Goal: Information Seeking & Learning: Find specific fact

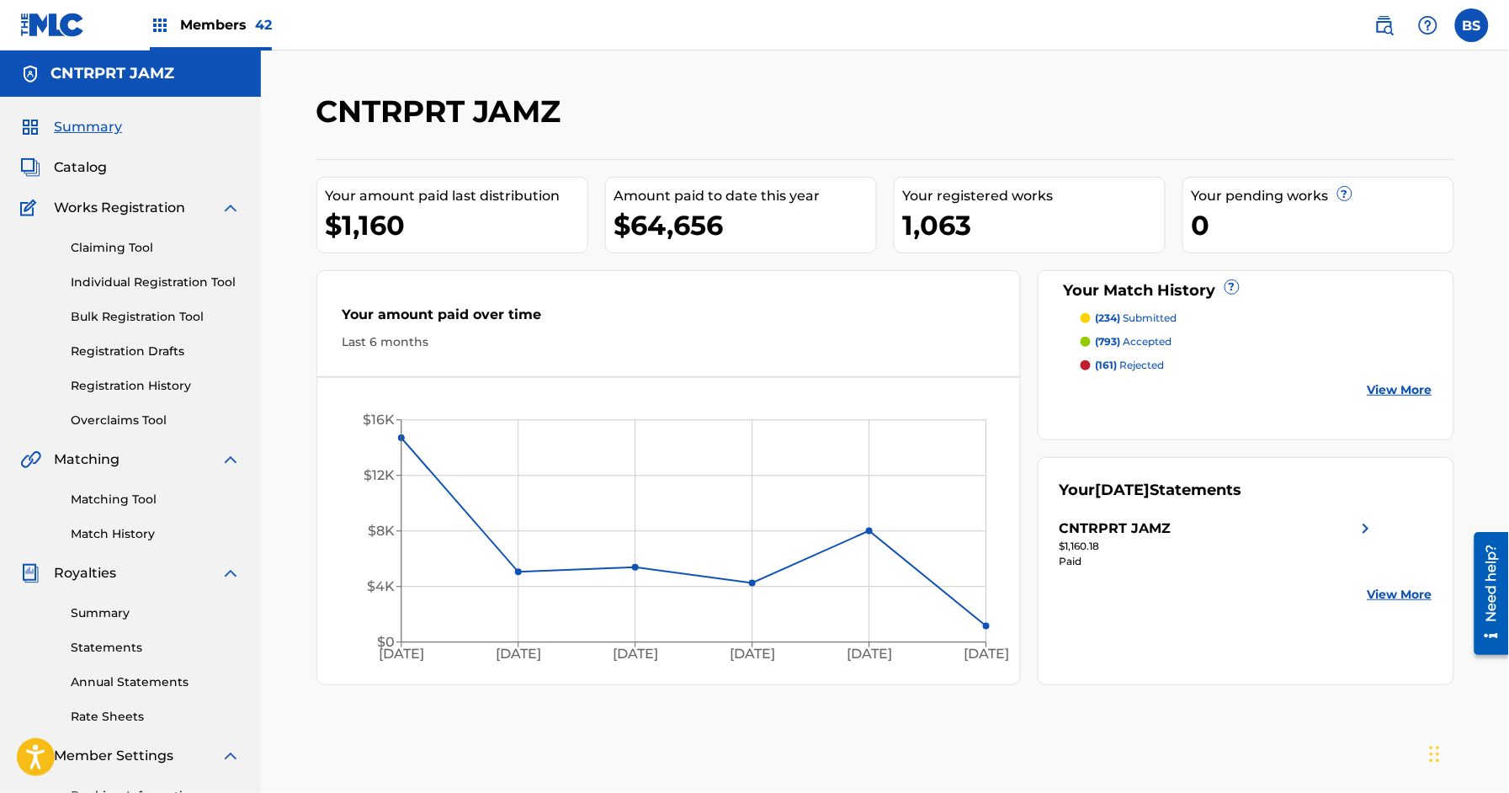
click at [1391, 27] on img at bounding box center [1385, 25] width 20 height 20
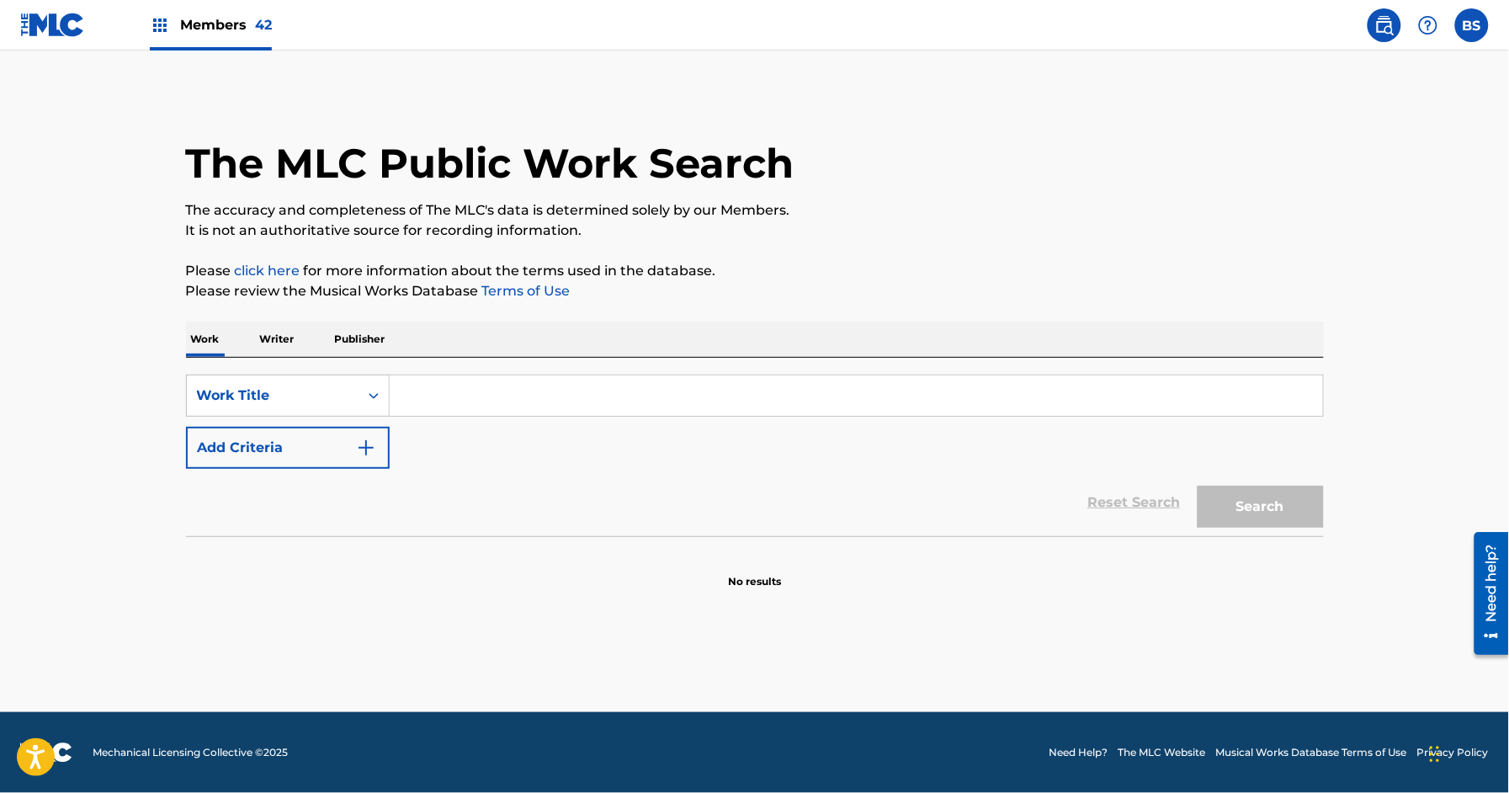
click at [434, 391] on input "Search Form" at bounding box center [856, 395] width 933 height 40
type input "u"
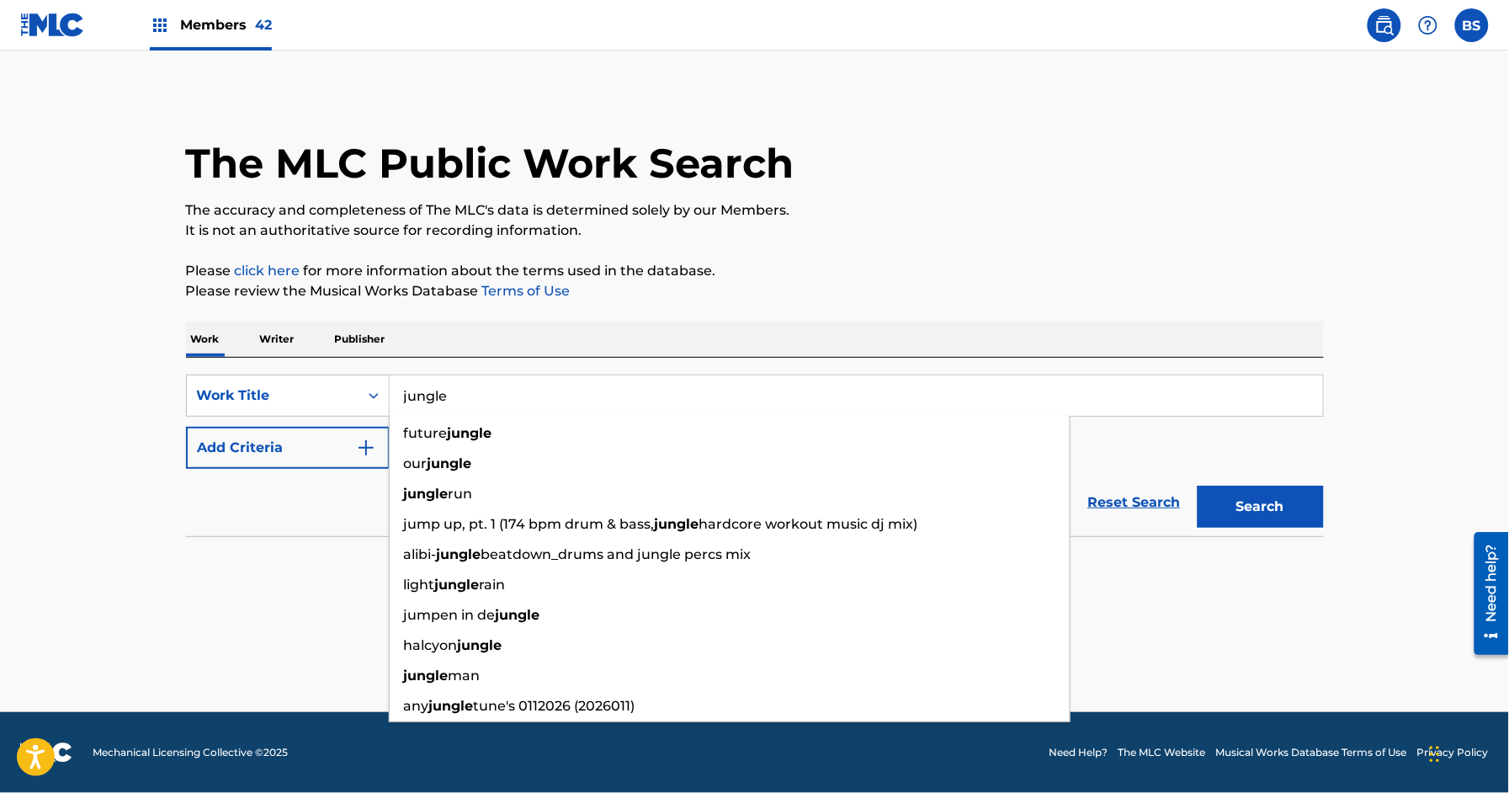
type input "jungle"
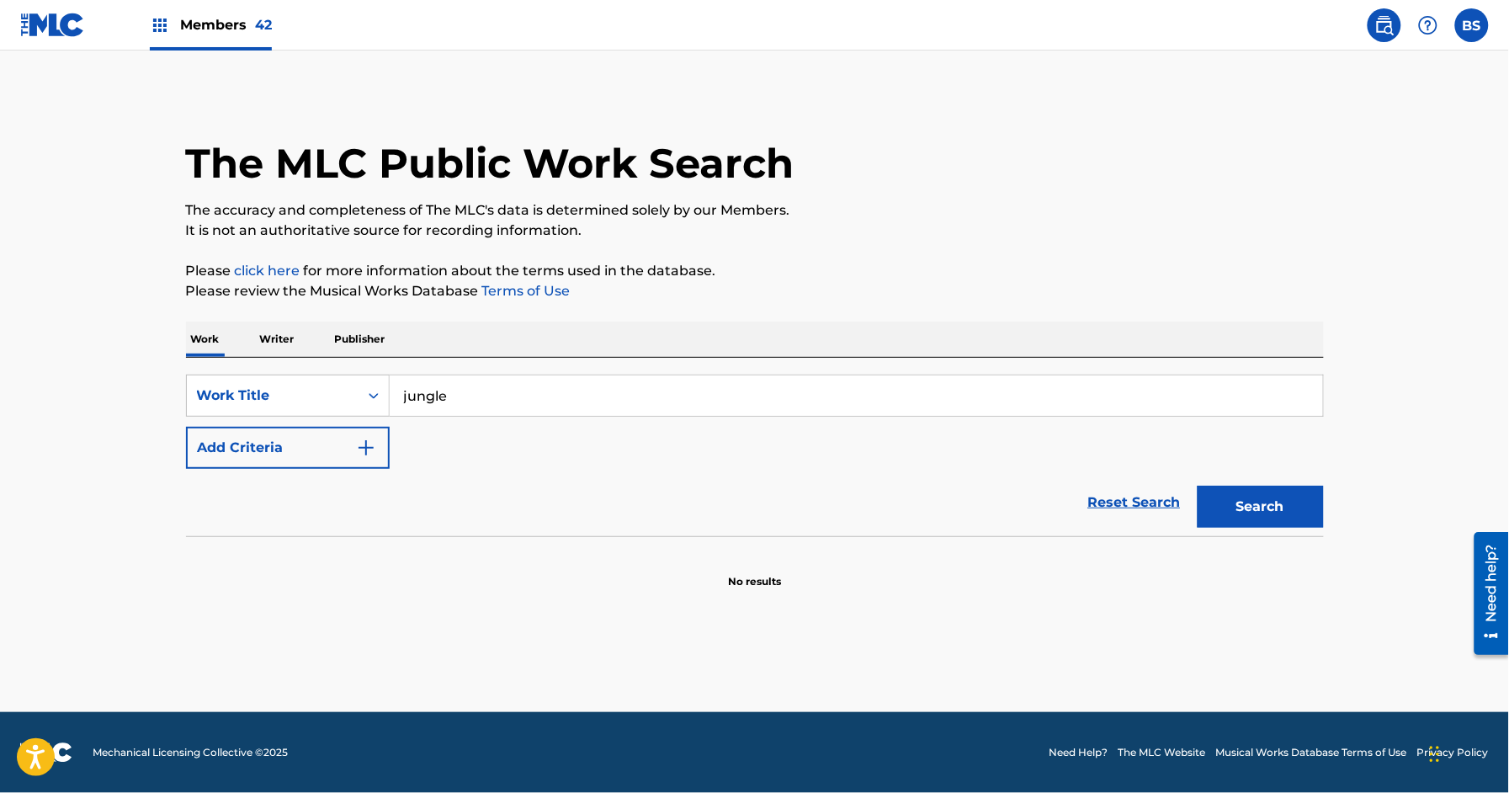
click at [257, 446] on button "Add Criteria" at bounding box center [288, 448] width 204 height 42
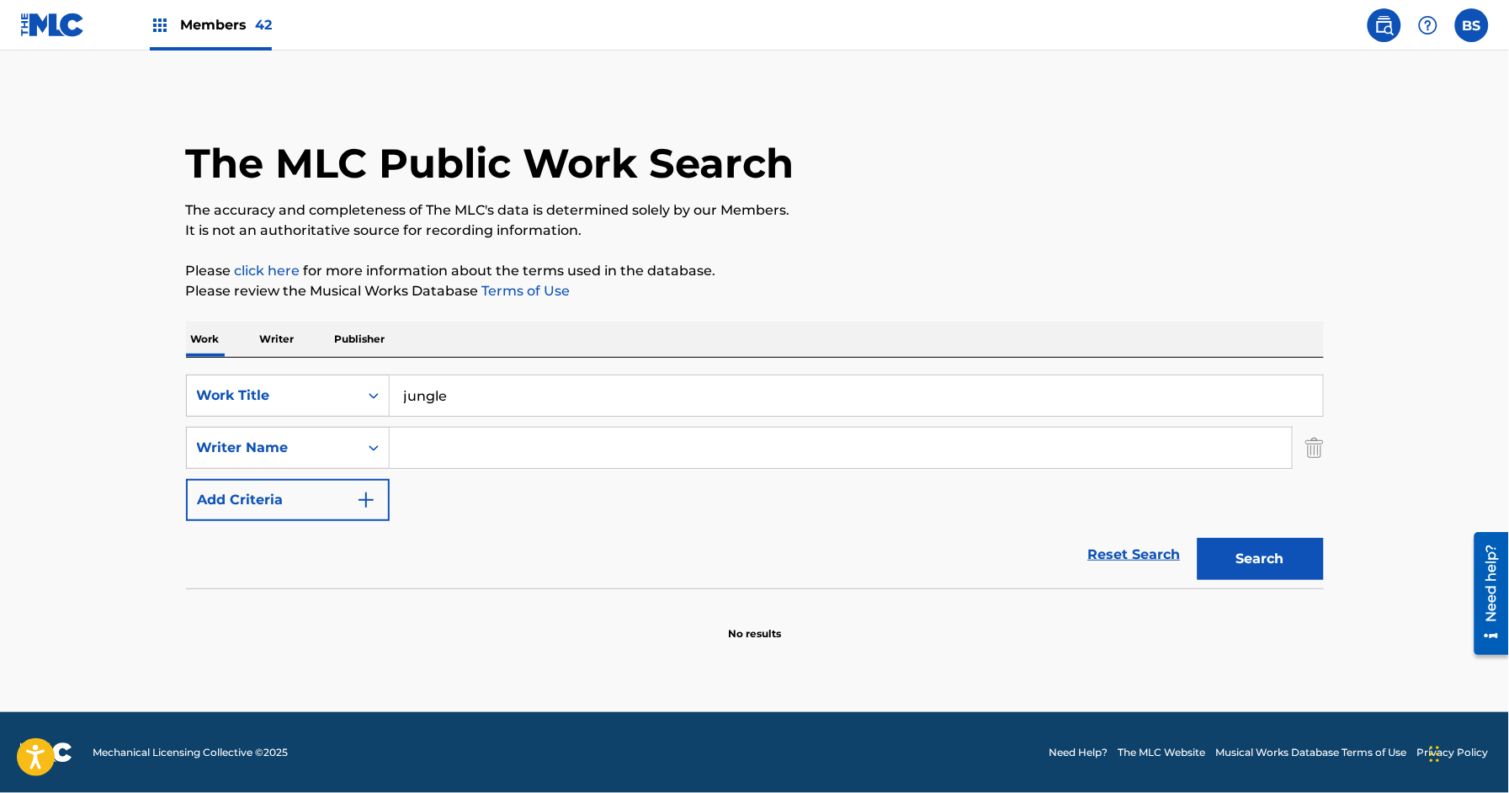
click at [456, 452] on input "Search Form" at bounding box center [841, 448] width 902 height 40
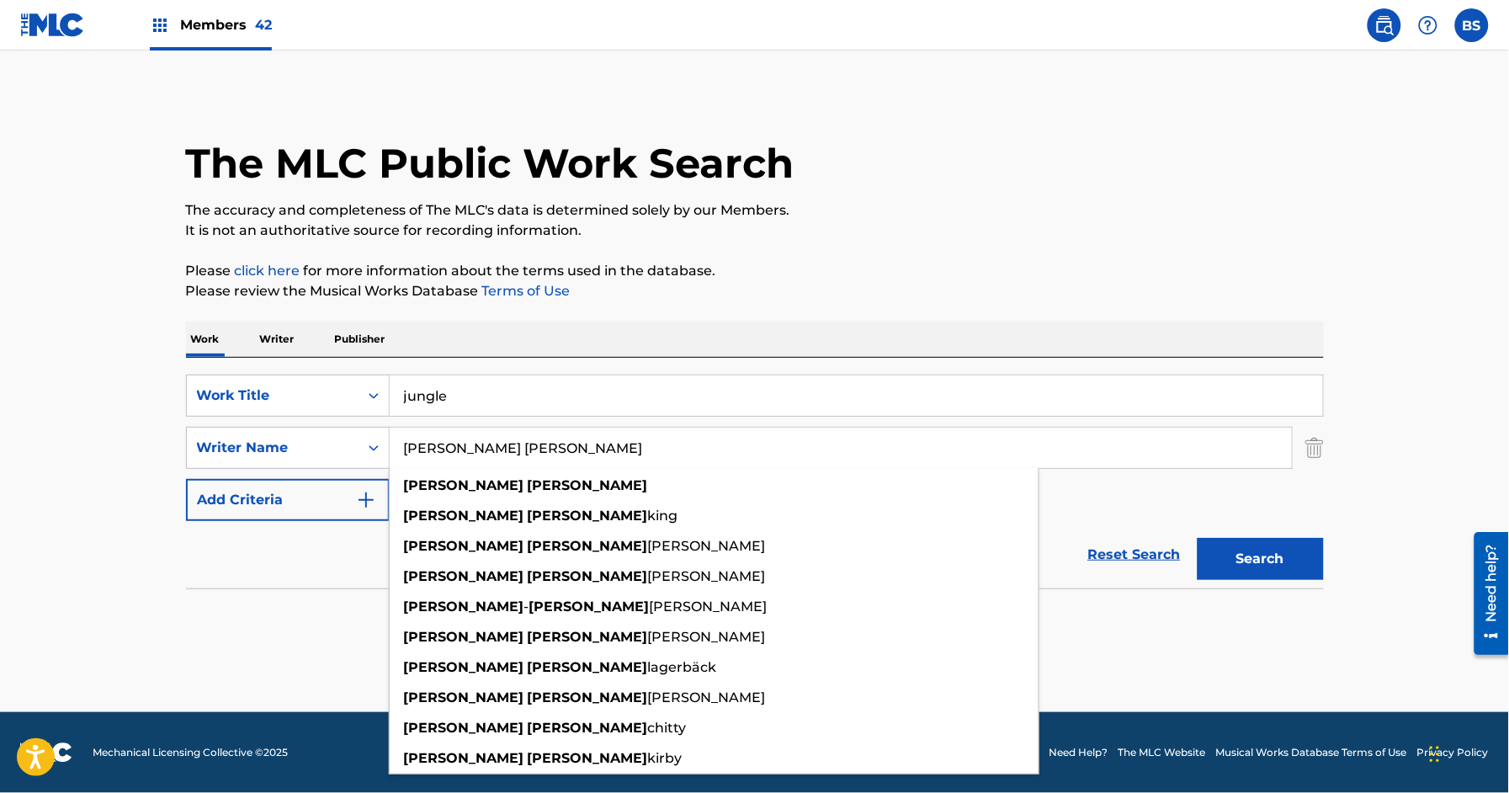
click at [1198, 538] on button "Search" at bounding box center [1261, 559] width 126 height 42
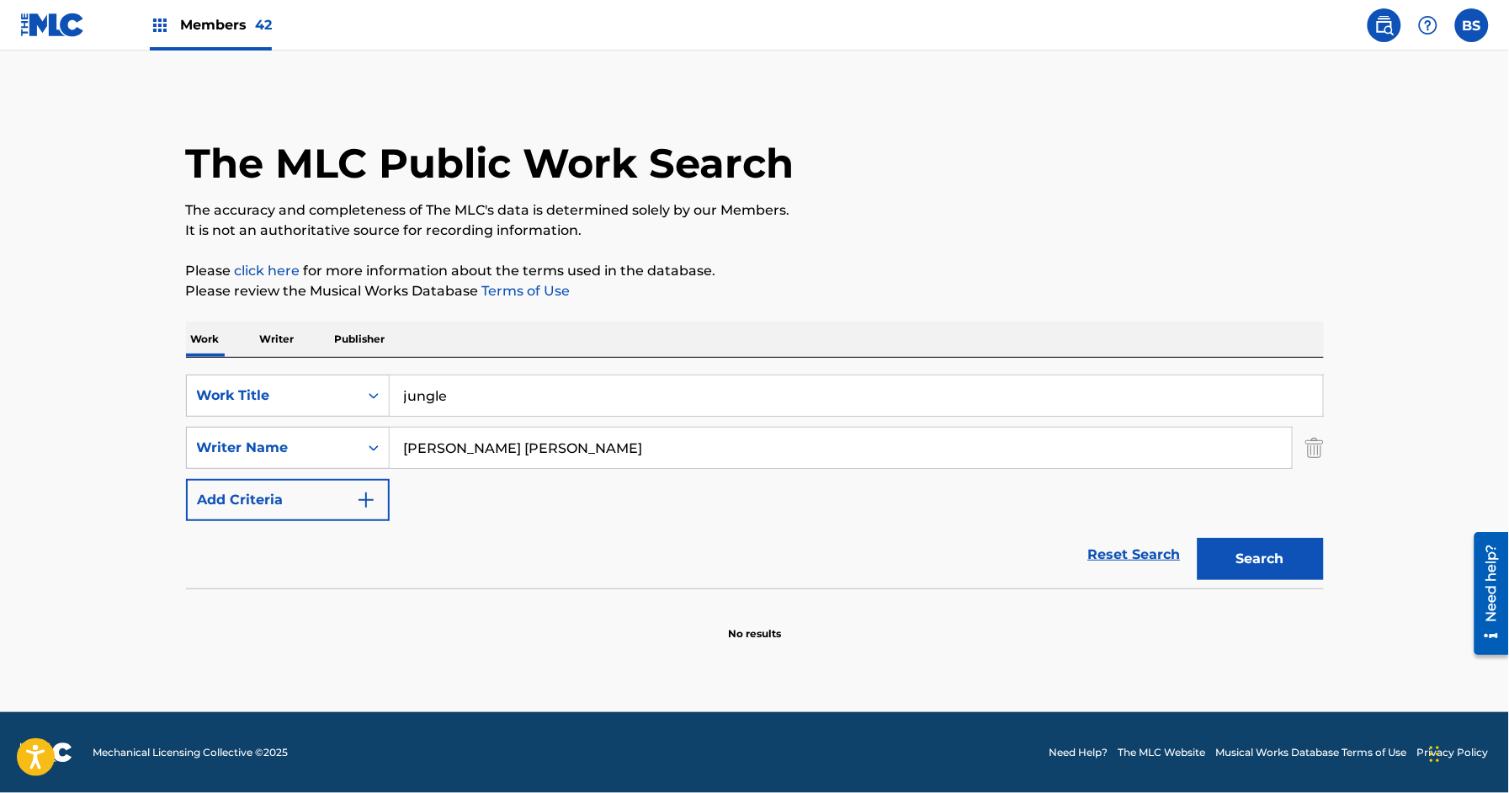
click at [468, 447] on input "[PERSON_NAME] [PERSON_NAME]" at bounding box center [841, 448] width 902 height 40
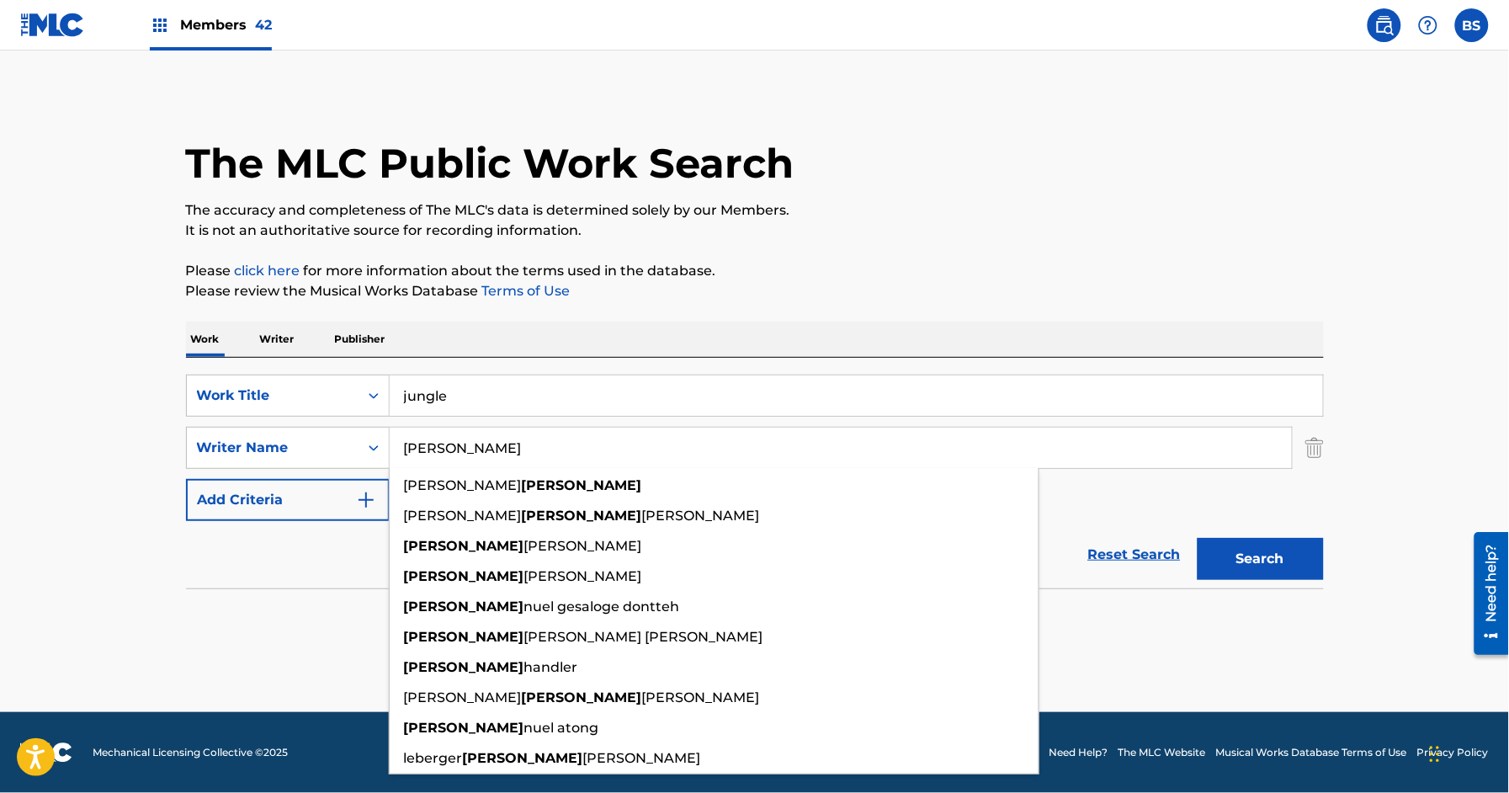
type input "[PERSON_NAME]"
click at [1198, 538] on button "Search" at bounding box center [1261, 559] width 126 height 42
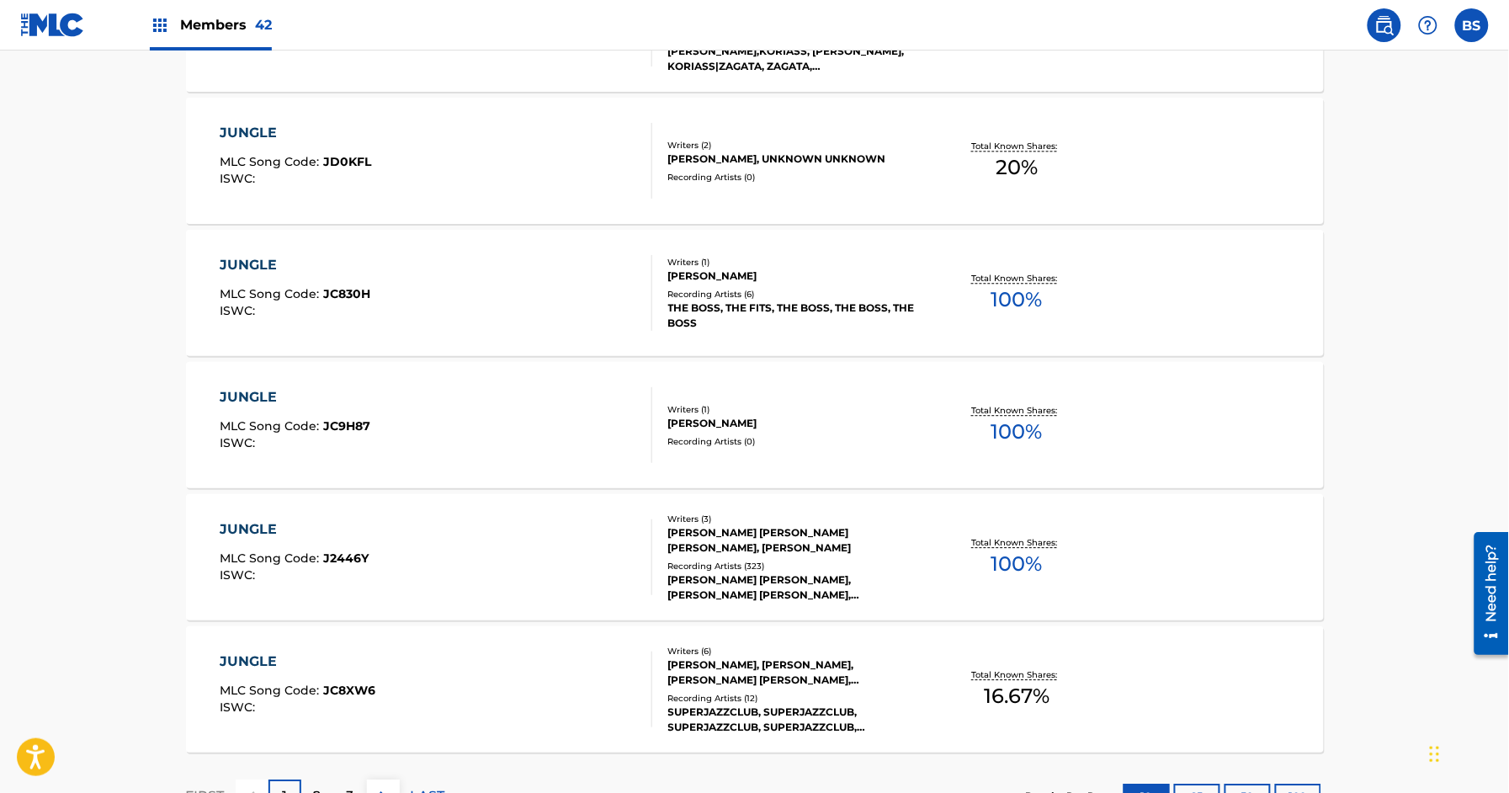
scroll to position [1185, 0]
click at [531, 537] on div "JUNGLE MLC Song Code : J2446Y ISWC :" at bounding box center [436, 557] width 433 height 76
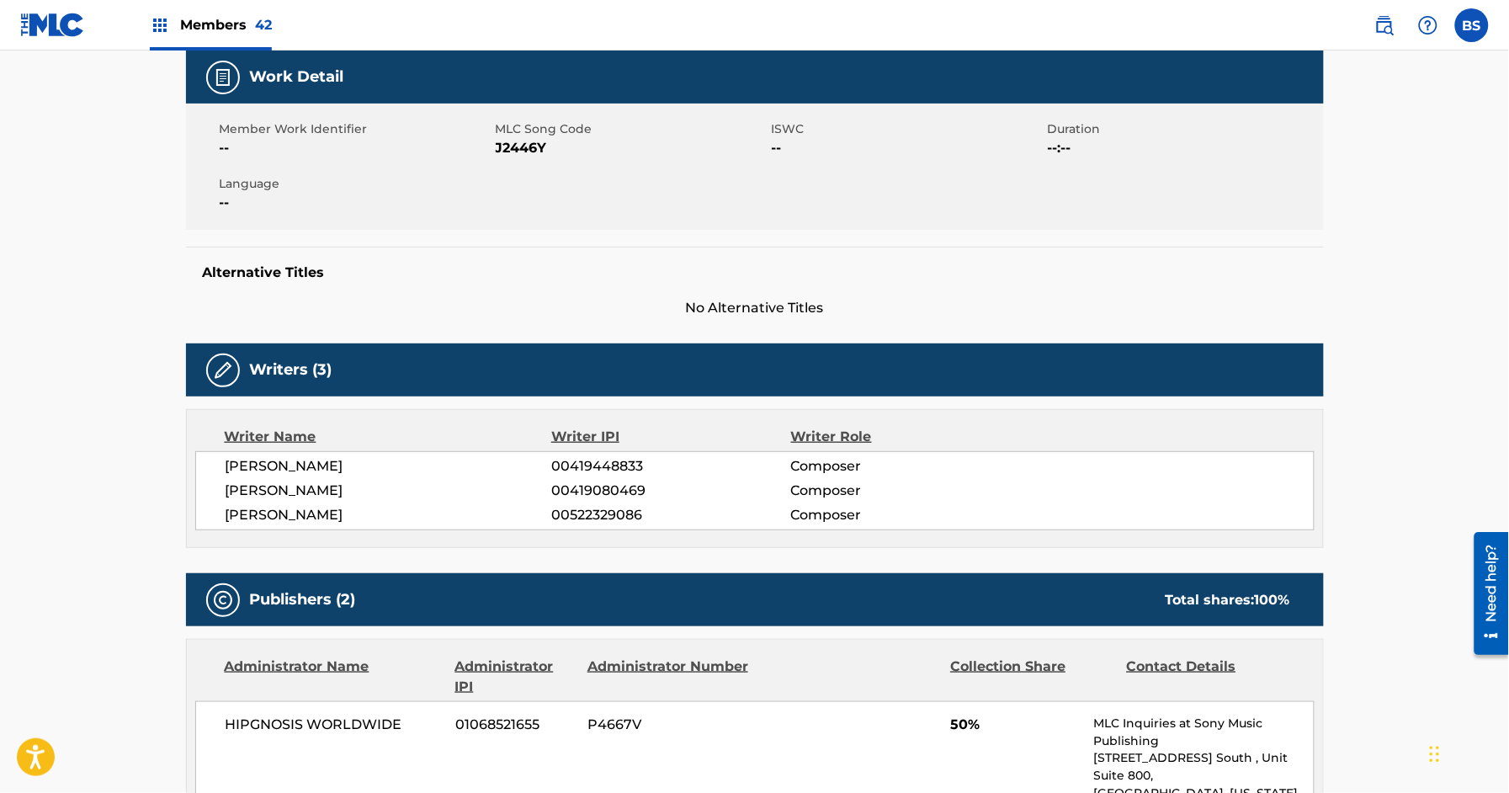
scroll to position [251, 0]
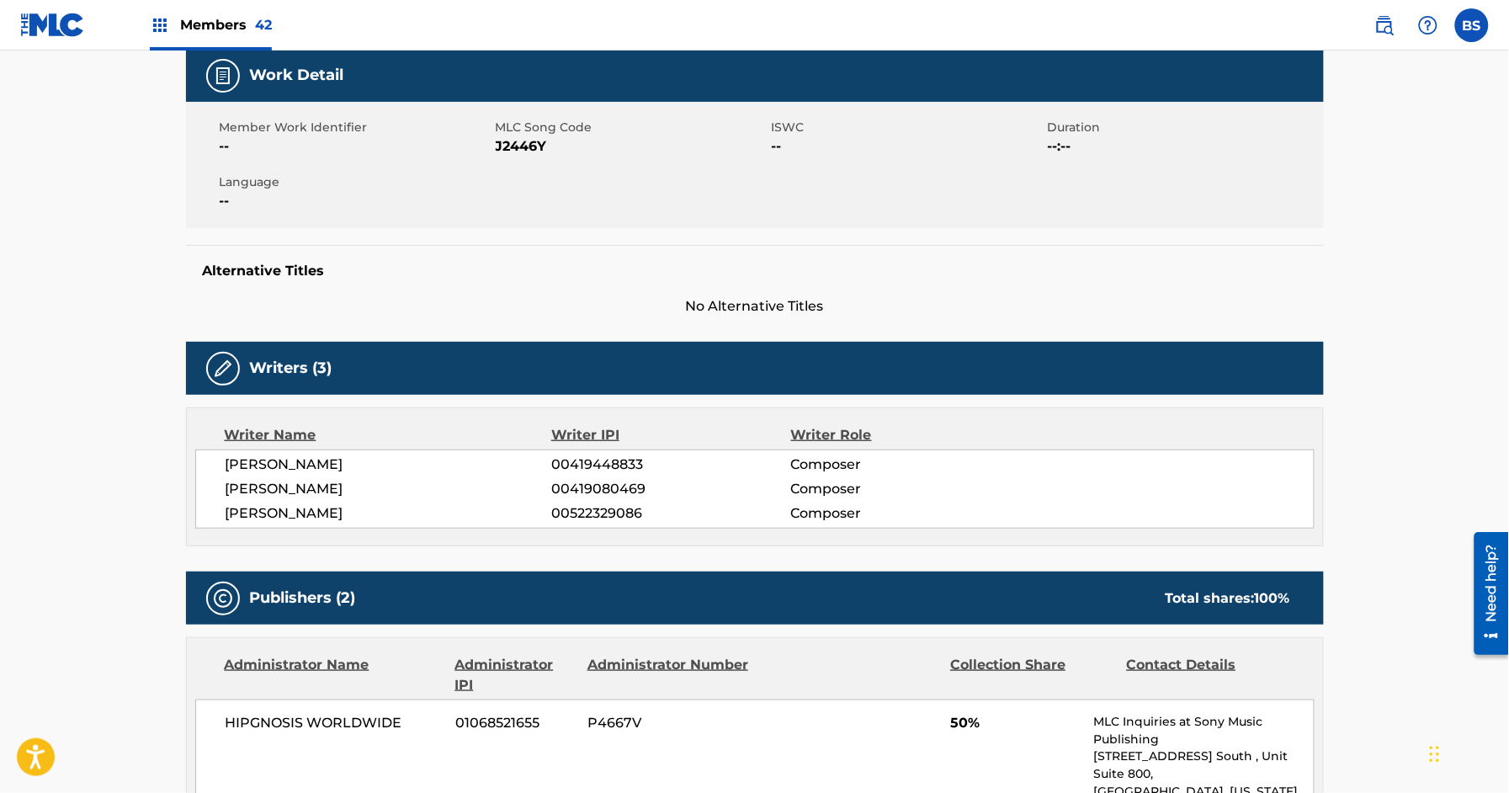
click at [289, 513] on span "[PERSON_NAME]" at bounding box center [389, 513] width 327 height 20
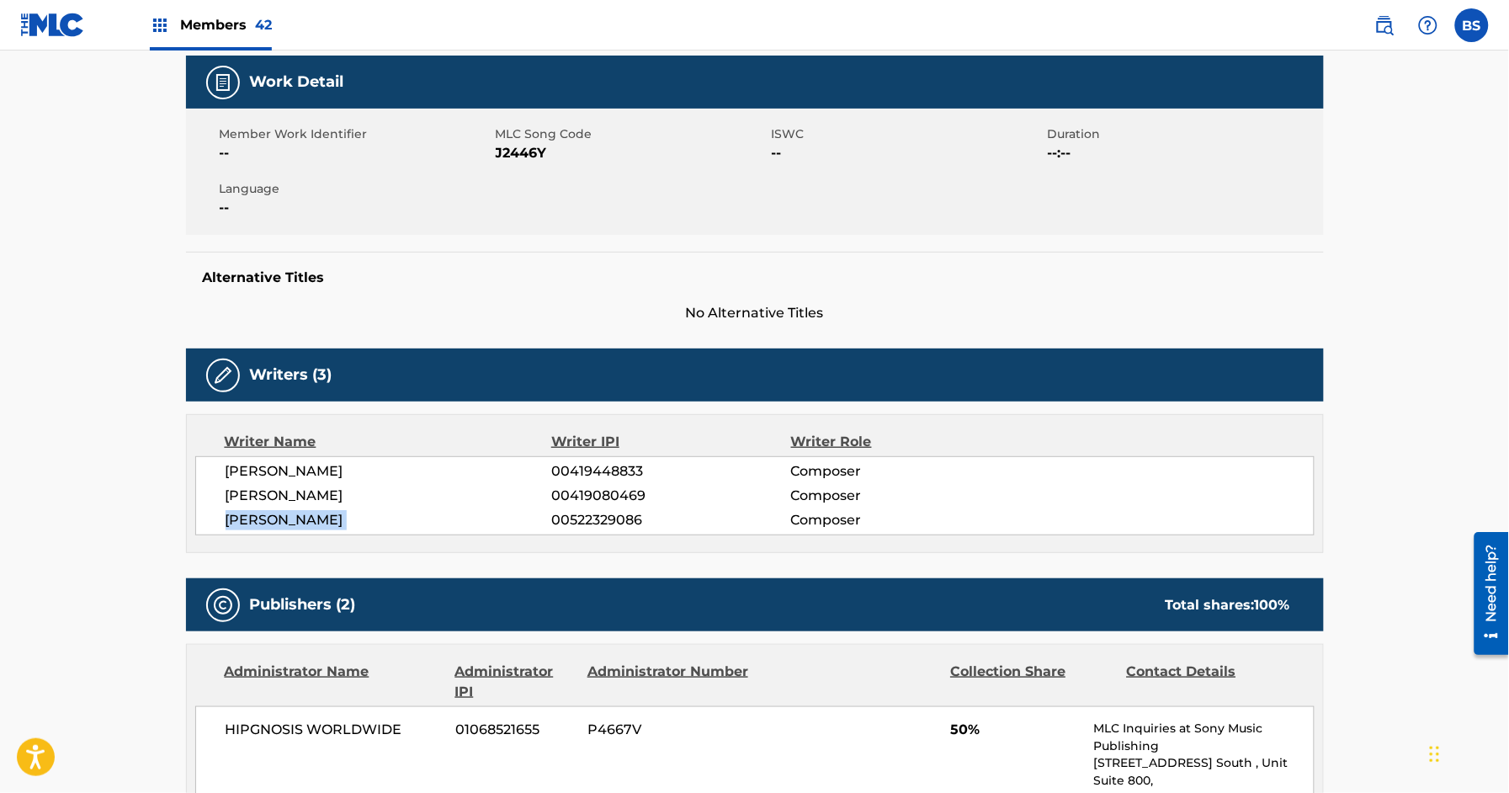
click at [289, 513] on span "[PERSON_NAME]" at bounding box center [389, 520] width 327 height 20
copy div "[PERSON_NAME]"
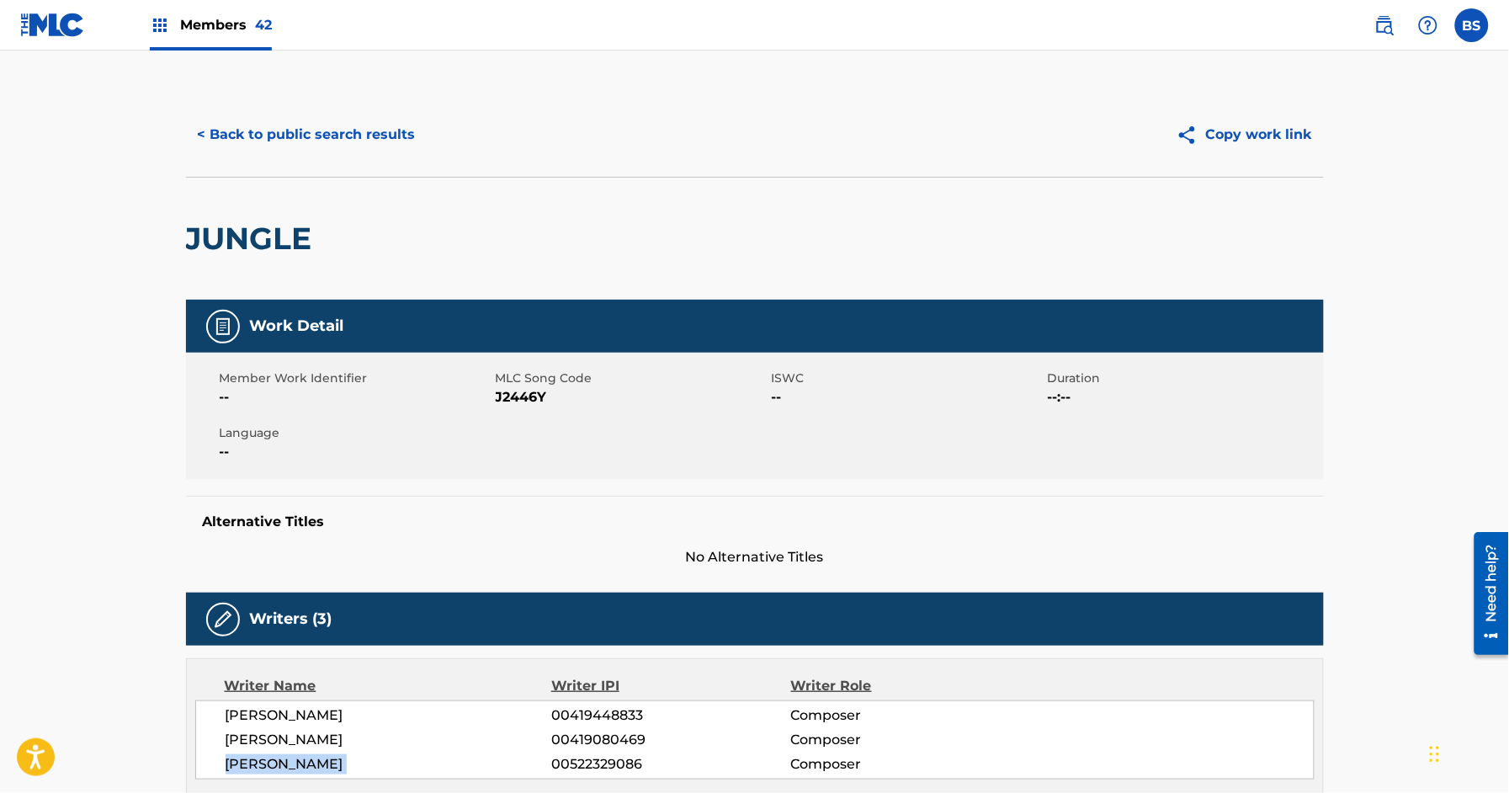
click at [369, 131] on button "< Back to public search results" at bounding box center [307, 135] width 242 height 42
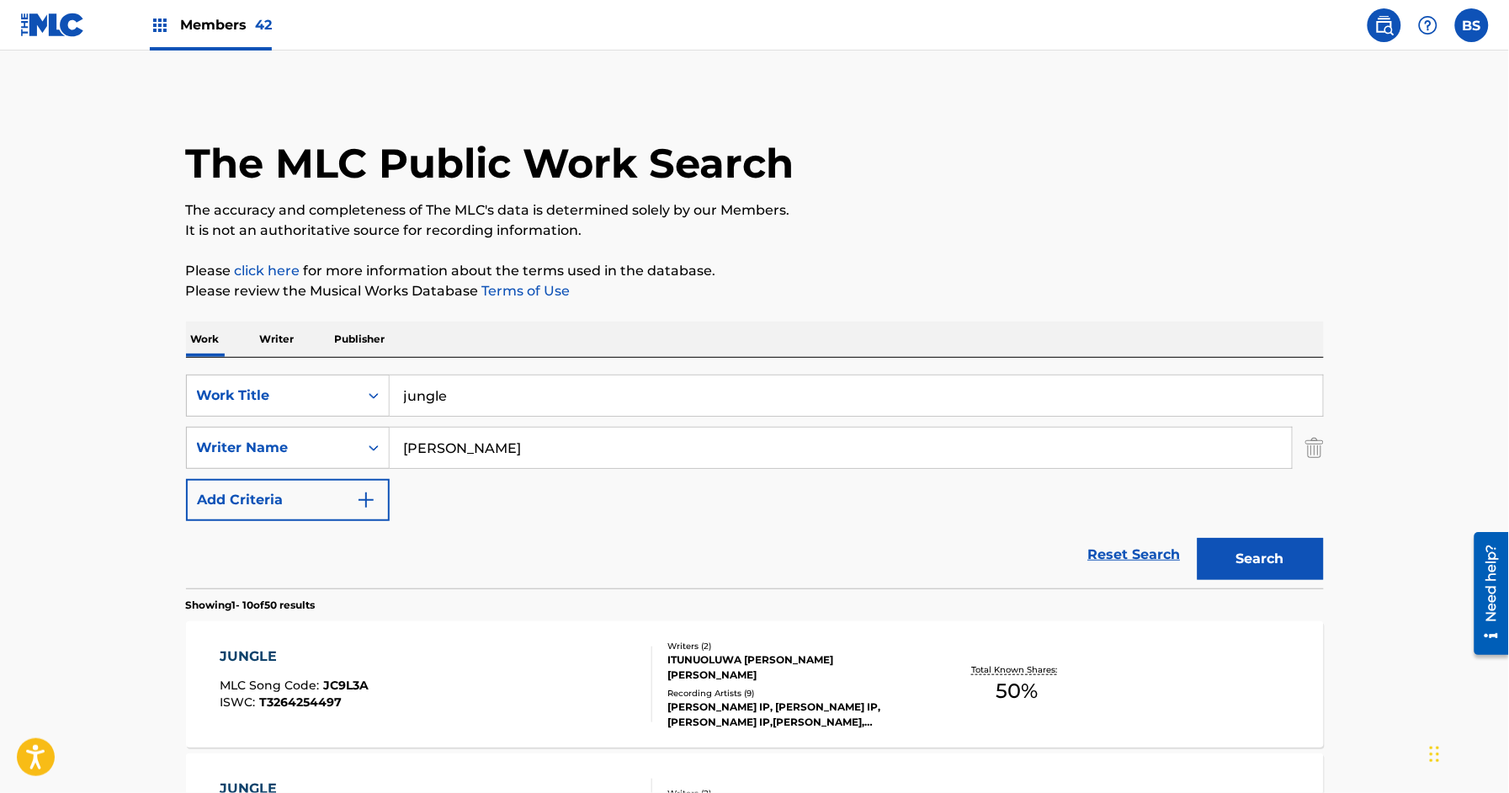
click at [278, 347] on p "Writer" at bounding box center [277, 339] width 45 height 35
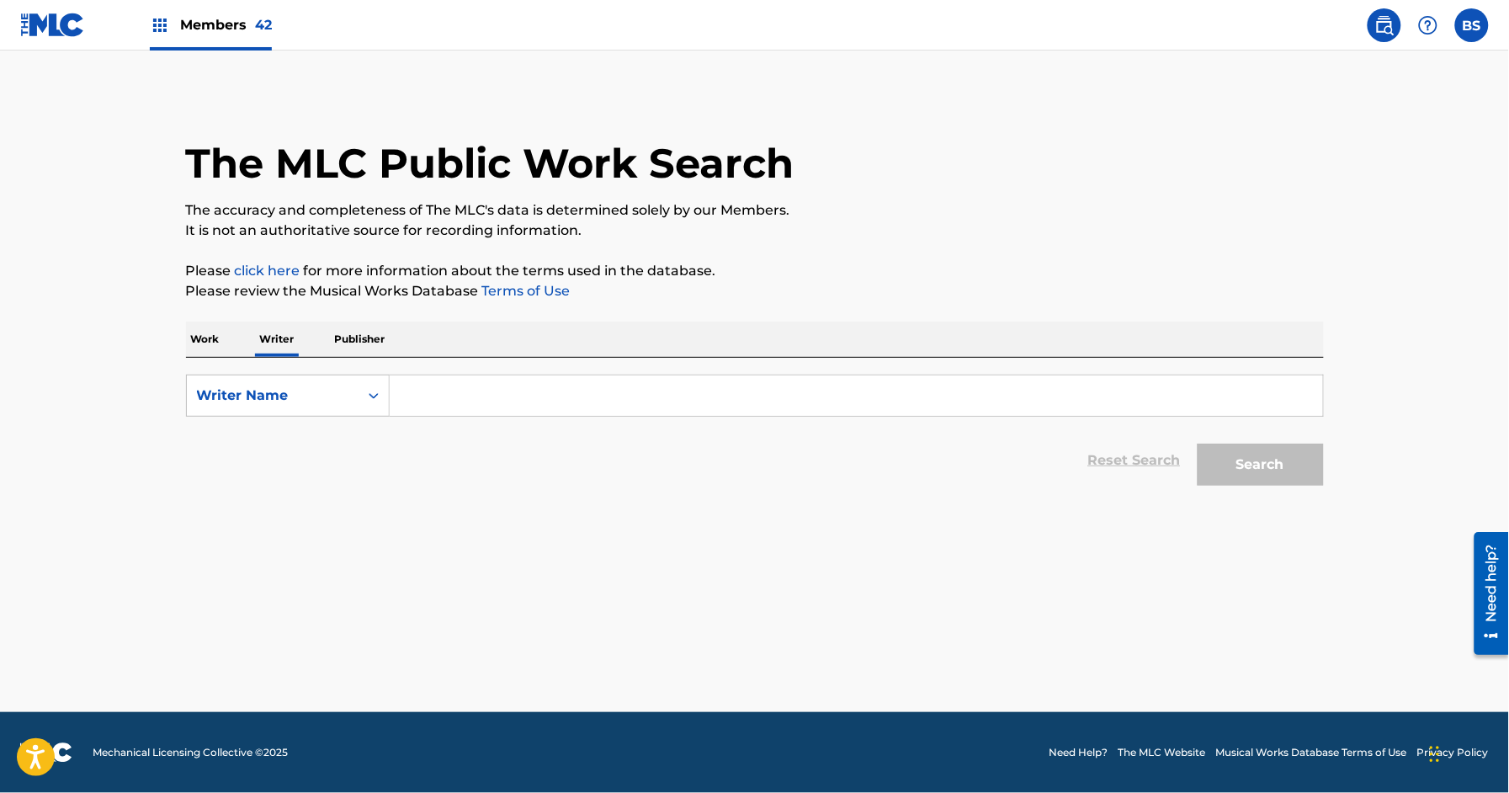
click at [495, 391] on input "Search Form" at bounding box center [856, 395] width 933 height 40
paste input "[PERSON_NAME]"
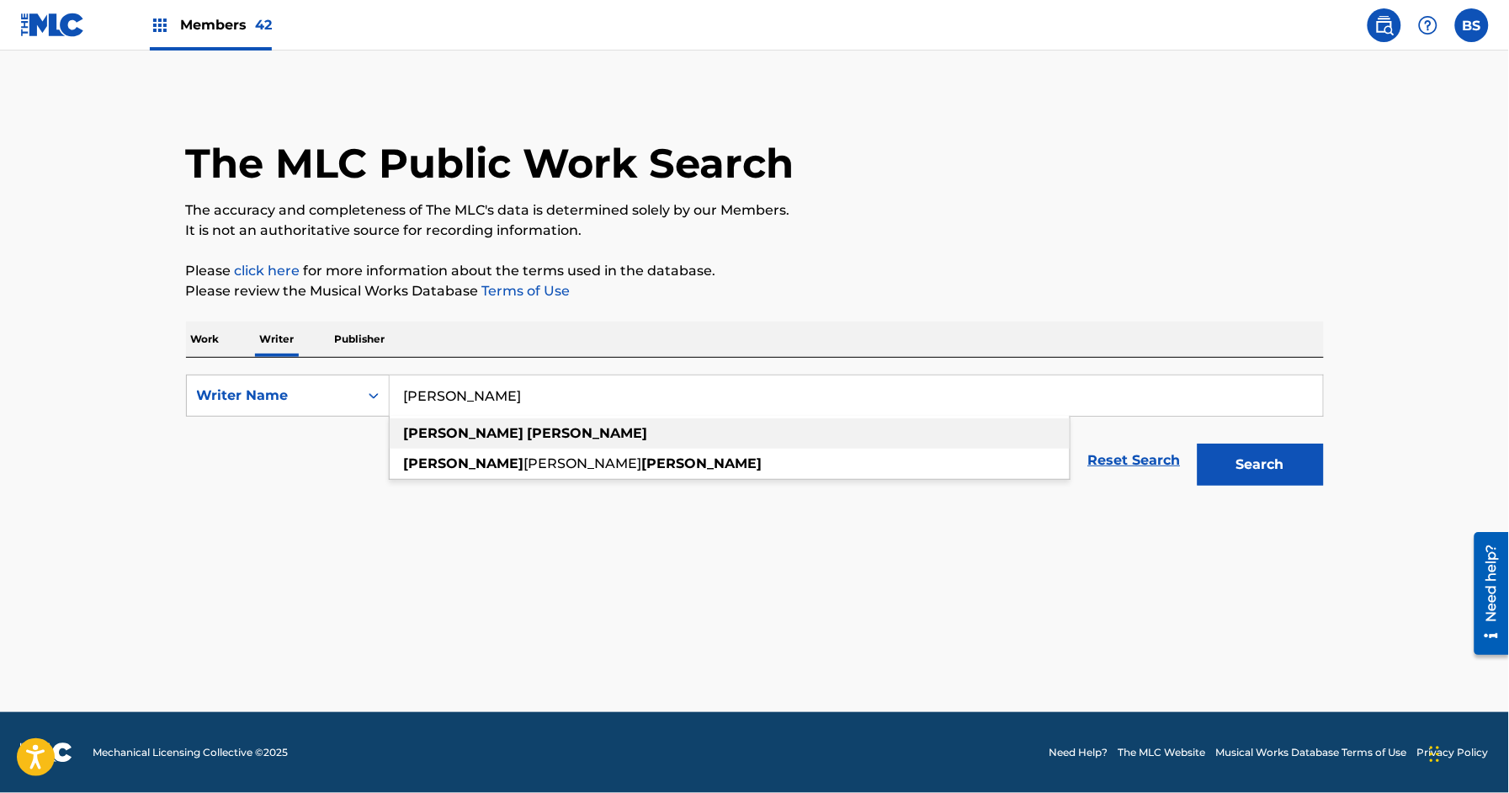
click at [429, 428] on strong "[PERSON_NAME]" at bounding box center [464, 433] width 120 height 16
type input "[PERSON_NAME]"
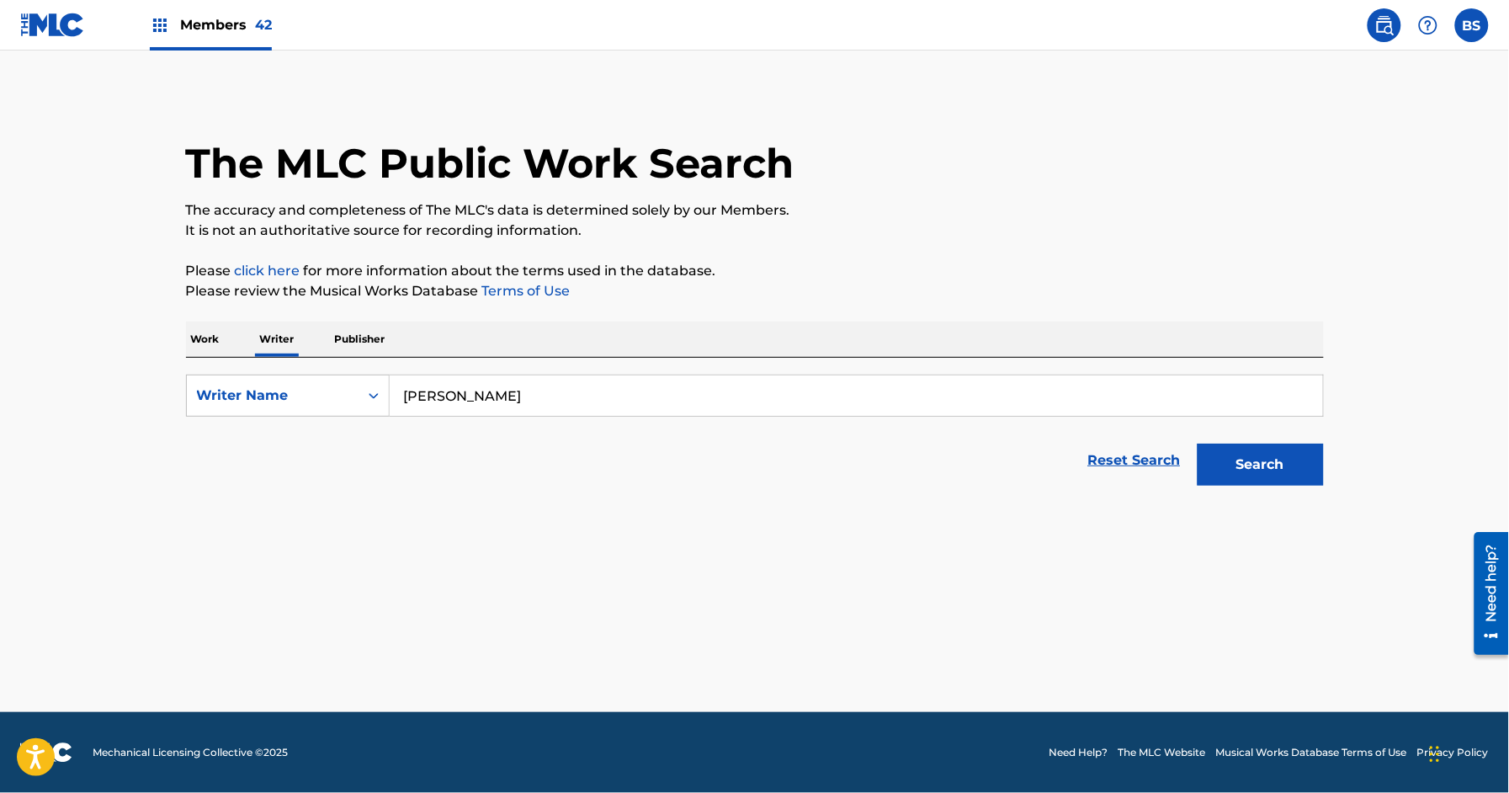
click at [1256, 482] on button "Search" at bounding box center [1261, 465] width 126 height 42
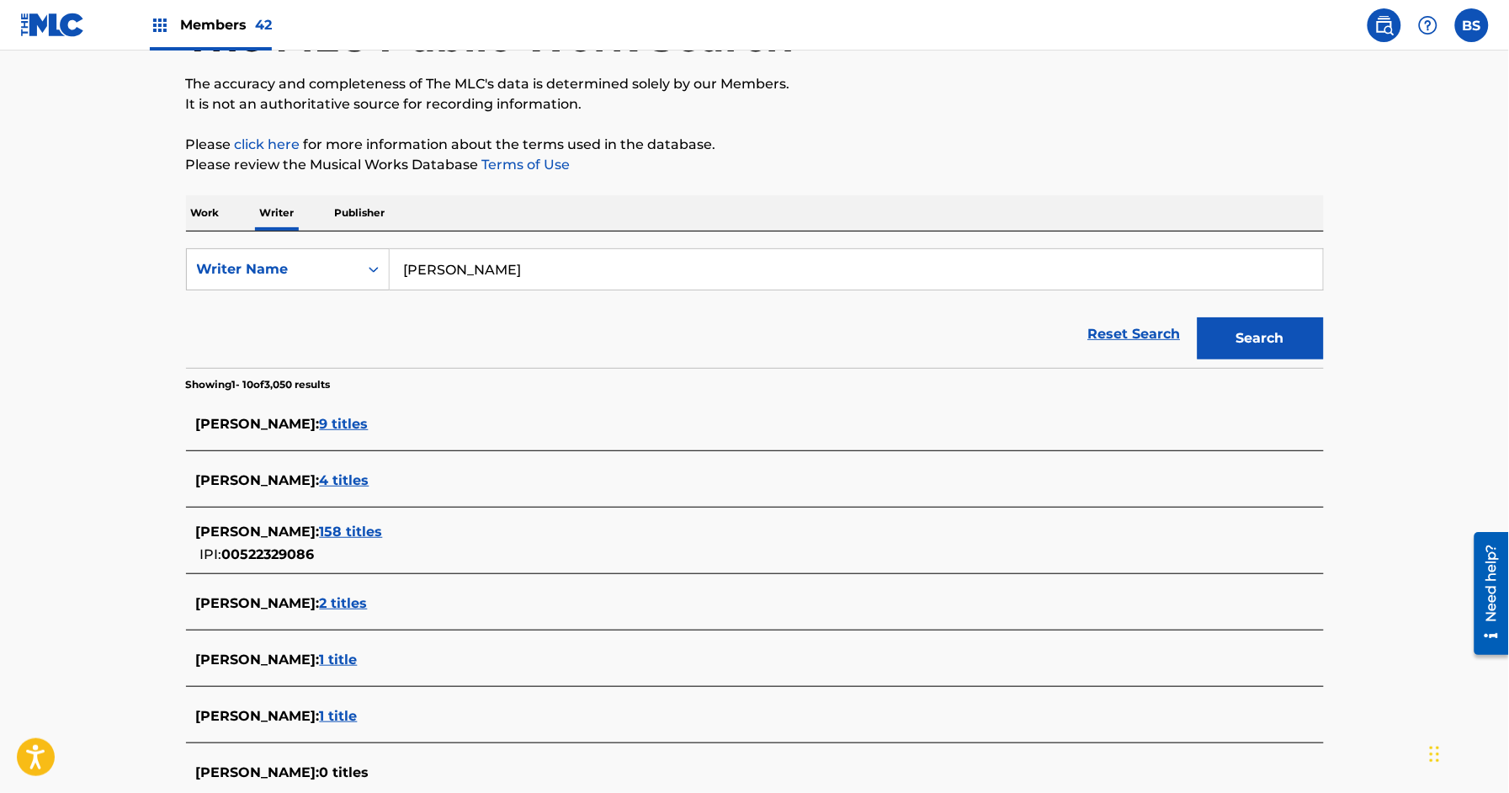
scroll to position [146, 0]
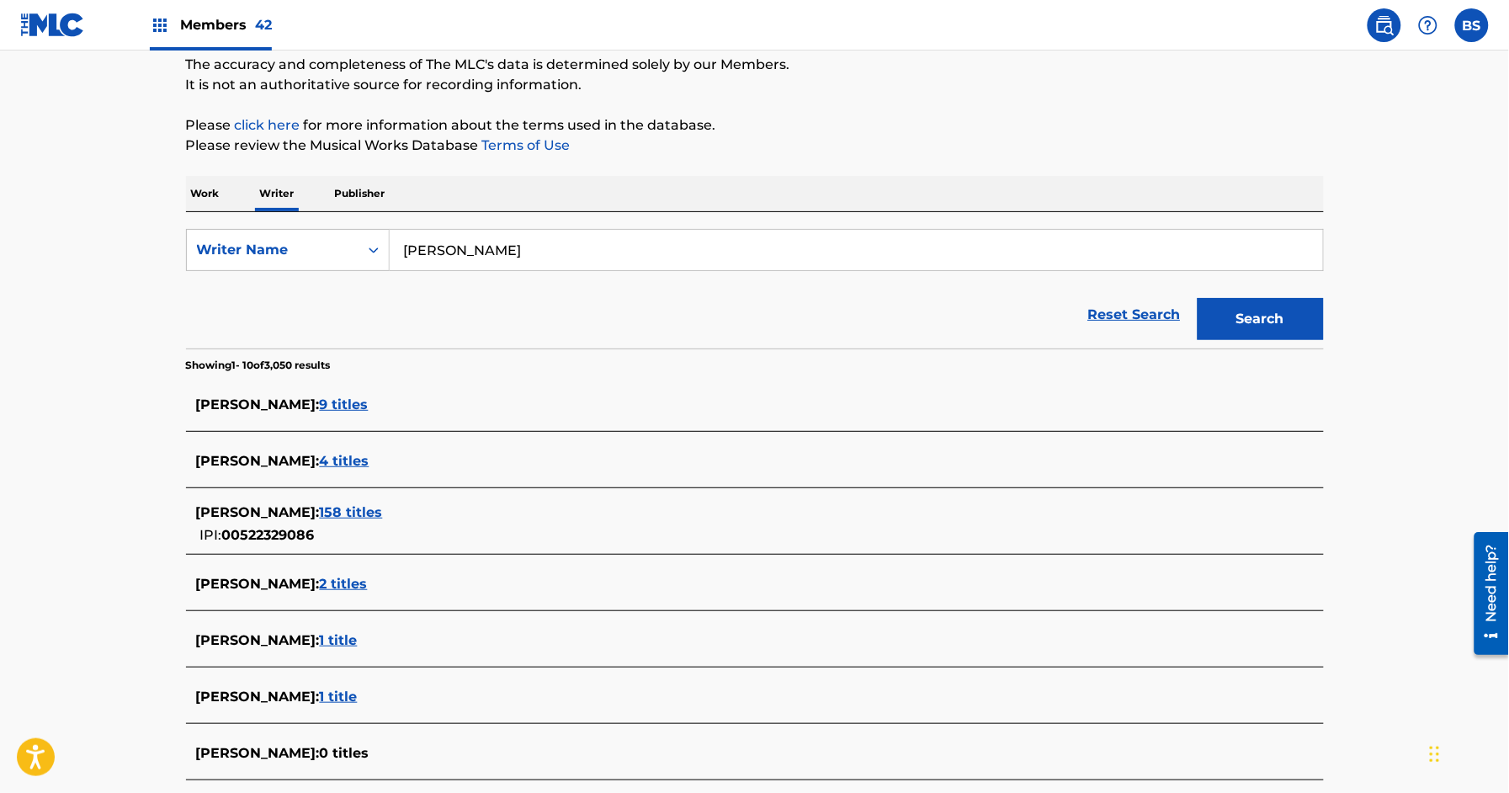
click at [326, 513] on span "158 titles" at bounding box center [351, 512] width 63 height 16
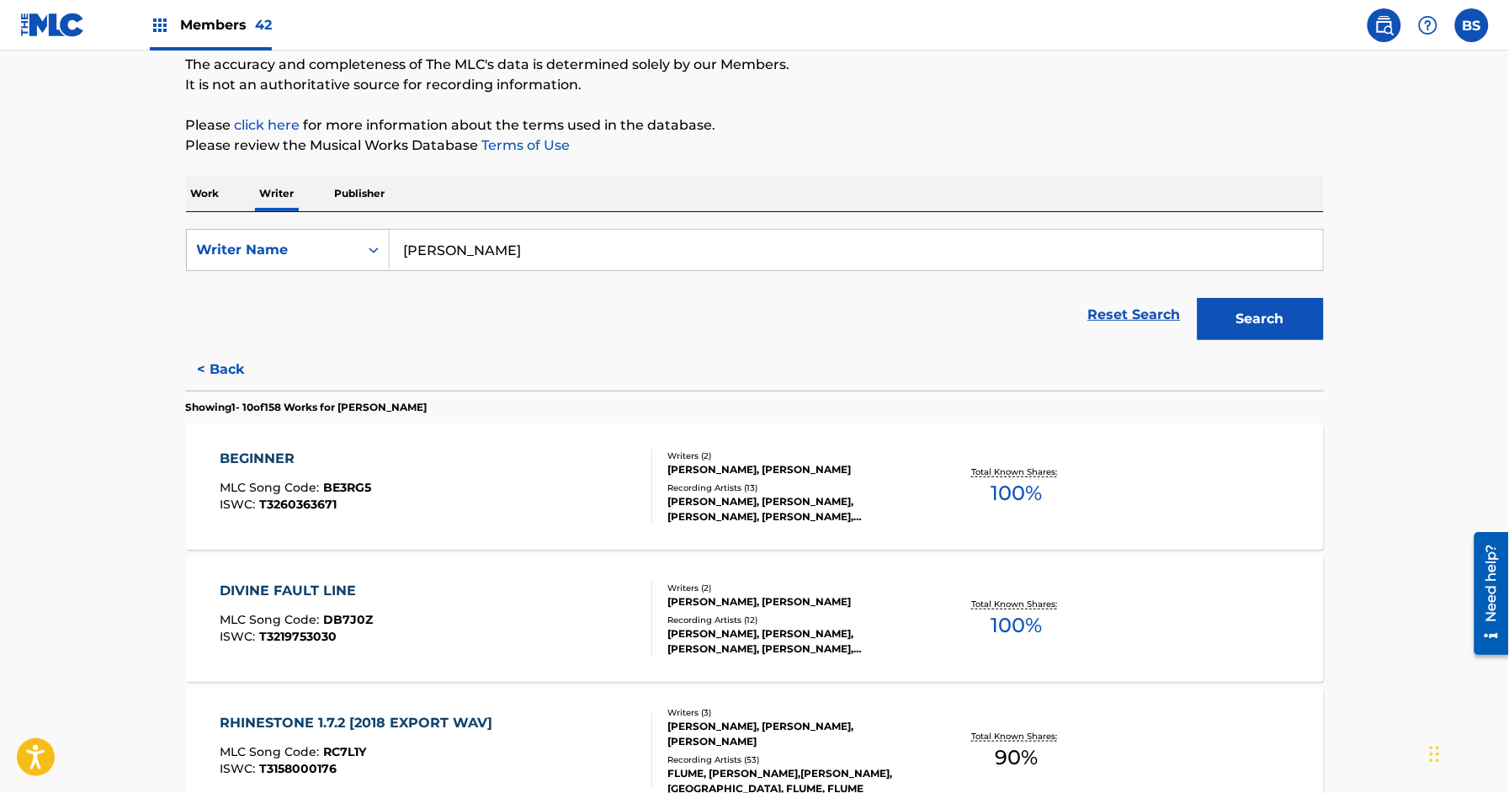
click at [548, 629] on div "DIVINE FAULT LINE MLC Song Code : DB7J0Z ISWC : T3219753030" at bounding box center [436, 619] width 433 height 76
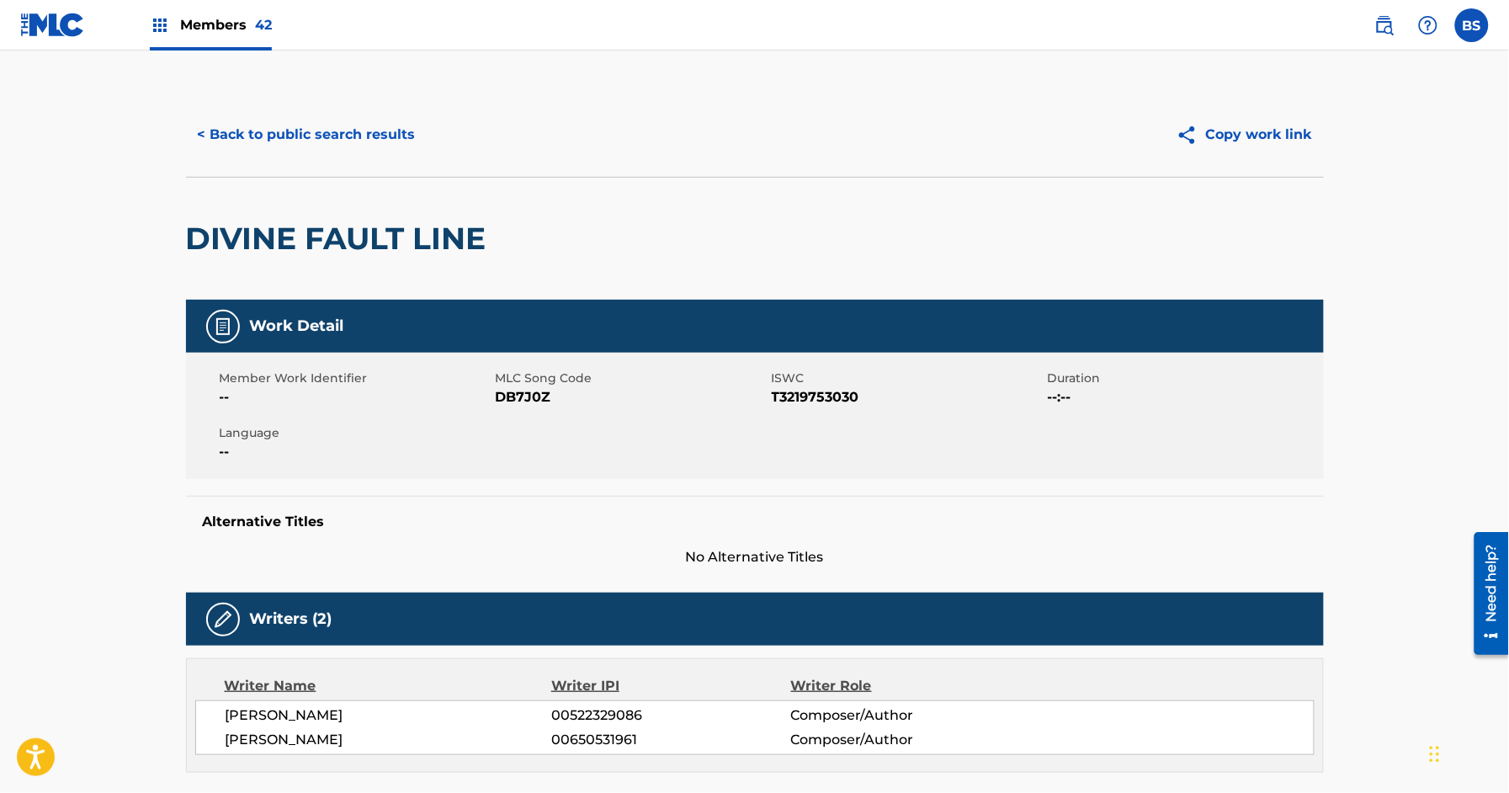
click at [354, 120] on button "< Back to public search results" at bounding box center [307, 135] width 242 height 42
